Goal: Transaction & Acquisition: Purchase product/service

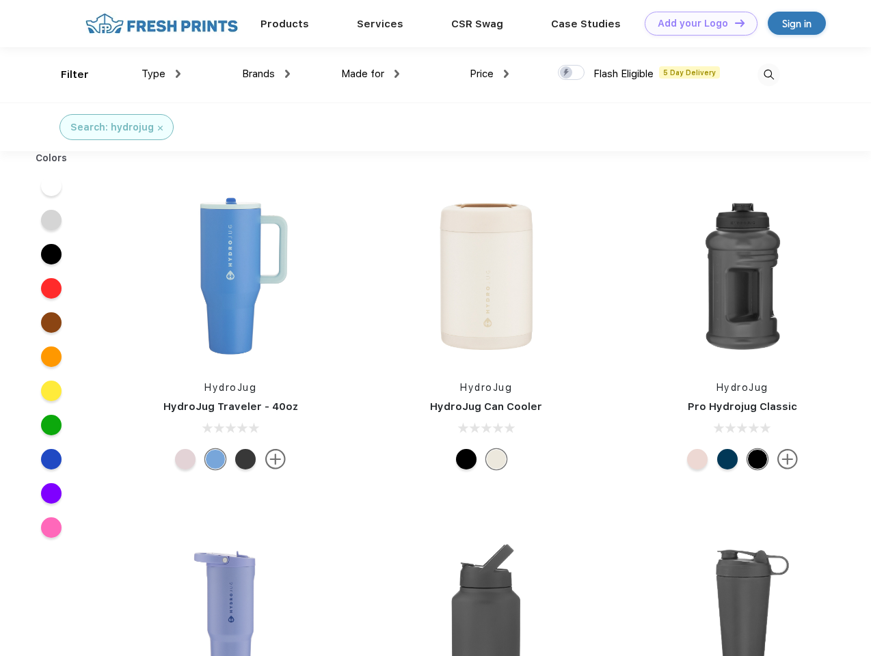
scroll to position [1, 0]
click at [696, 23] on link "Add your Logo Design Tool" at bounding box center [701, 24] width 113 height 24
click at [0, 0] on div "Design Tool" at bounding box center [0, 0] width 0 height 0
click at [733, 23] on link "Add your Logo Design Tool" at bounding box center [701, 24] width 113 height 24
click at [66, 75] on div "Filter" at bounding box center [75, 75] width 28 height 16
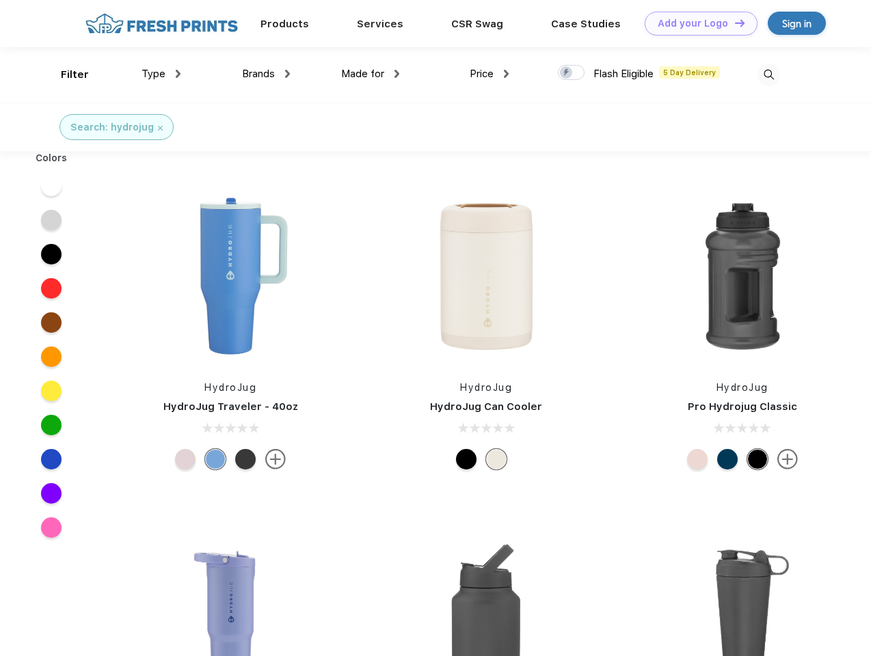
click at [161, 74] on span "Type" at bounding box center [153, 74] width 24 height 12
click at [266, 74] on span "Brands" at bounding box center [258, 74] width 33 height 12
click at [370, 74] on span "Made for" at bounding box center [362, 74] width 43 height 12
click at [489, 74] on span "Price" at bounding box center [482, 74] width 24 height 12
click at [571, 73] on div at bounding box center [571, 72] width 27 height 15
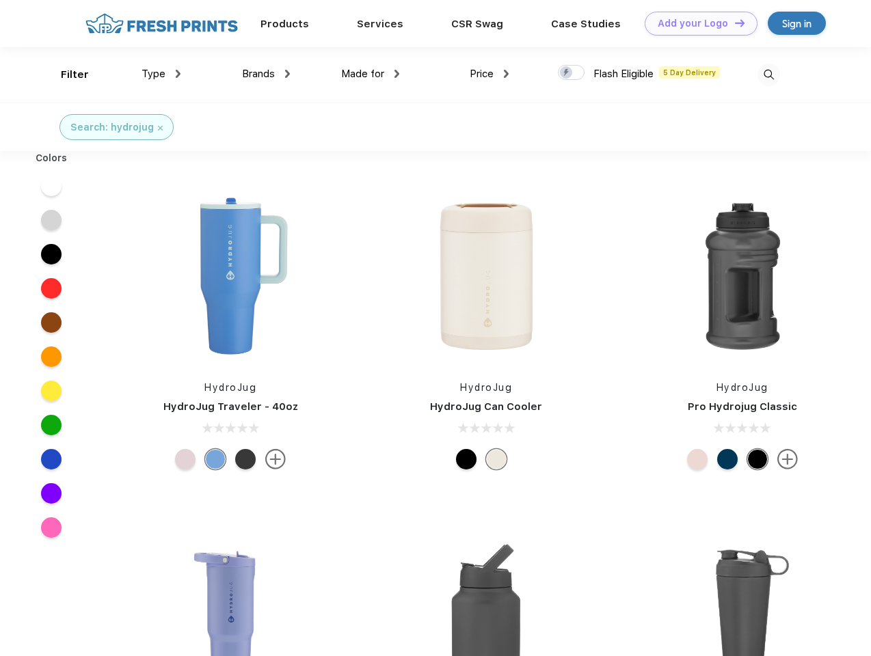
click at [567, 73] on input "checkbox" at bounding box center [562, 68] width 9 height 9
click at [768, 75] on img at bounding box center [768, 75] width 23 height 23
